Goal: Task Accomplishment & Management: Use online tool/utility

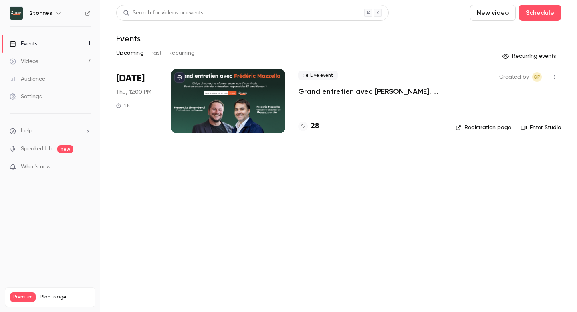
click at [49, 66] on link "Videos 7" at bounding box center [50, 62] width 100 height 18
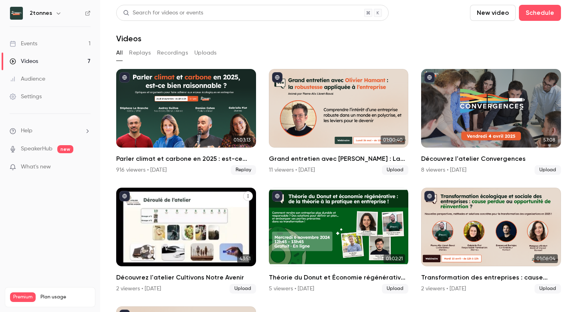
click at [185, 226] on div "Découvrez l'atelier Cultivons Notre Avenir" at bounding box center [186, 227] width 140 height 79
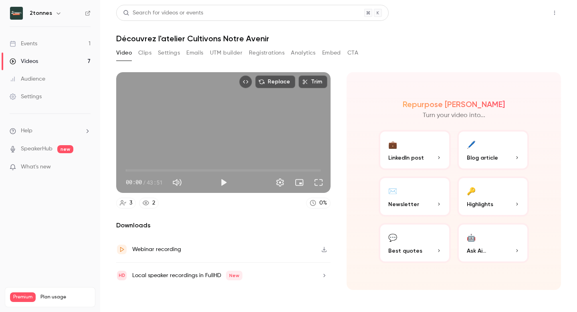
click at [532, 14] on button "Share" at bounding box center [526, 13] width 32 height 16
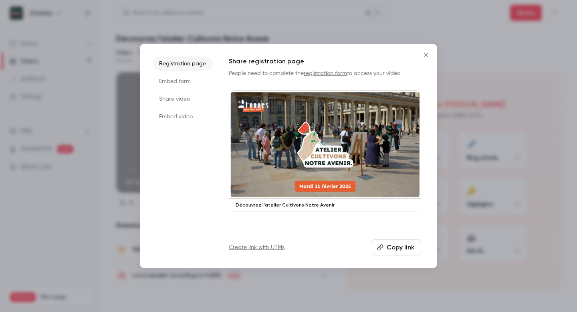
click at [181, 116] on li "Embed video" at bounding box center [183, 116] width 60 height 14
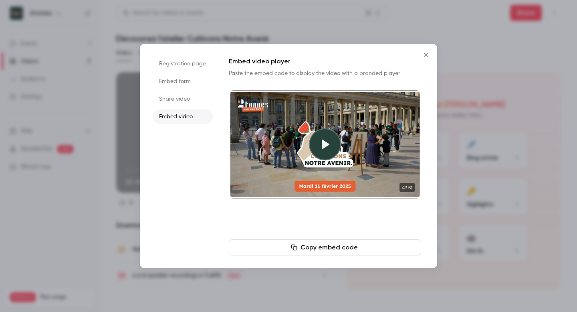
click at [181, 87] on li "Embed form" at bounding box center [183, 81] width 60 height 14
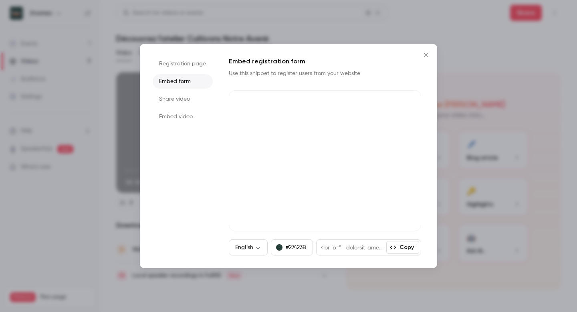
click at [177, 97] on li "Share video" at bounding box center [183, 99] width 60 height 14
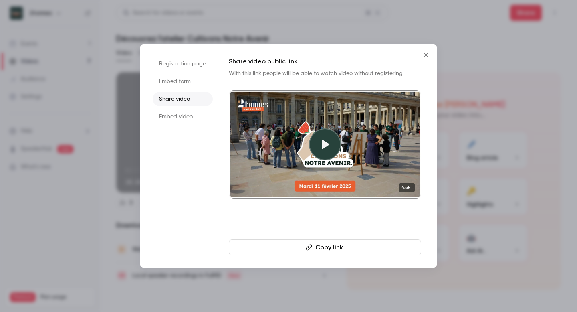
click at [273, 249] on button "Copy link" at bounding box center [325, 247] width 192 height 16
click at [190, 62] on li "Registration page" at bounding box center [183, 64] width 60 height 14
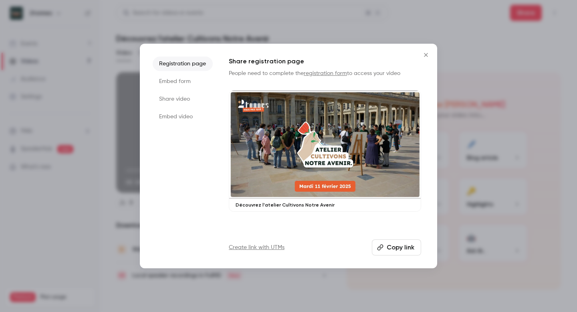
click at [390, 241] on button "Copy link" at bounding box center [396, 247] width 49 height 16
click at [424, 54] on icon "Close" at bounding box center [426, 55] width 10 height 6
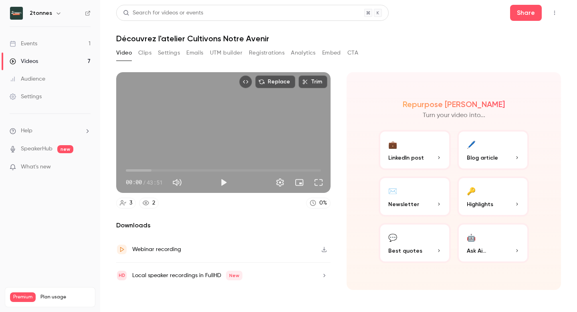
click at [198, 55] on button "Emails" at bounding box center [194, 53] width 17 height 13
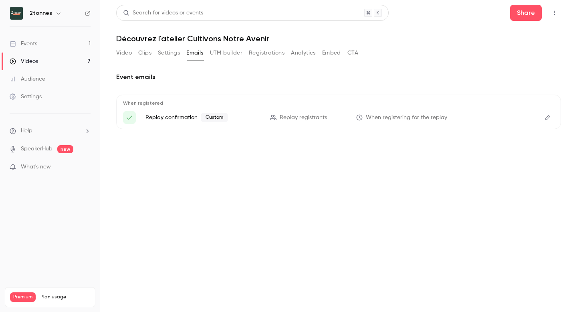
click at [217, 55] on button "UTM builder" at bounding box center [226, 53] width 32 height 13
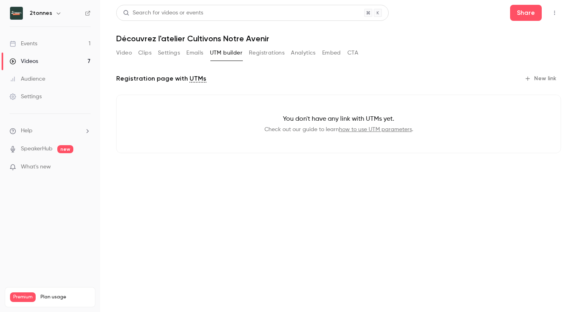
click at [542, 77] on button "New link" at bounding box center [542, 78] width 40 height 13
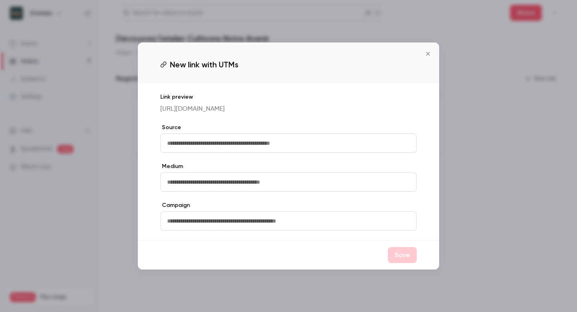
click at [226, 144] on input "text" at bounding box center [288, 142] width 257 height 19
type input "****"
click at [177, 188] on input "text" at bounding box center [288, 181] width 257 height 19
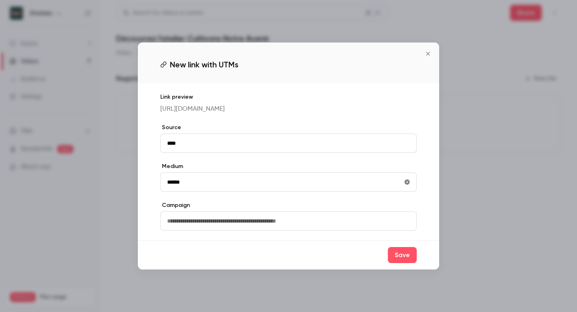
type input "******"
click at [178, 228] on input "text" at bounding box center [288, 220] width 257 height 19
type input "*"
type input "**********"
click at [400, 256] on button "Save" at bounding box center [402, 255] width 29 height 16
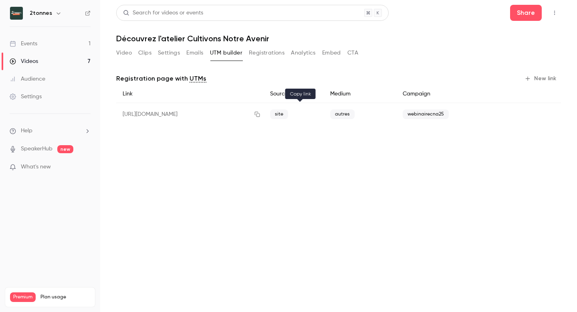
click at [261, 112] on icon "button" at bounding box center [257, 114] width 6 height 6
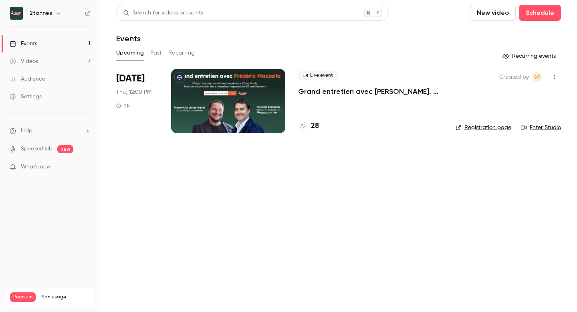
click at [324, 93] on p "Grand entretien avec [PERSON_NAME]. Diriger, innover, transformer en période d’…" at bounding box center [370, 92] width 145 height 10
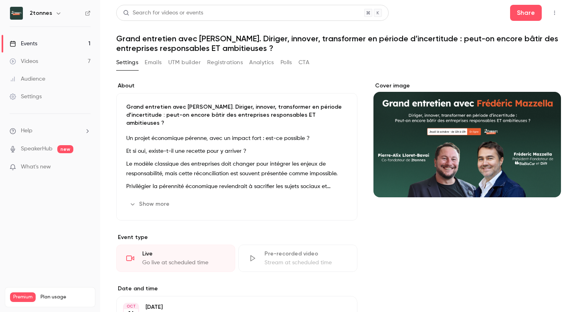
click at [186, 66] on button "UTM builder" at bounding box center [184, 62] width 32 height 13
